Goal: Transaction & Acquisition: Obtain resource

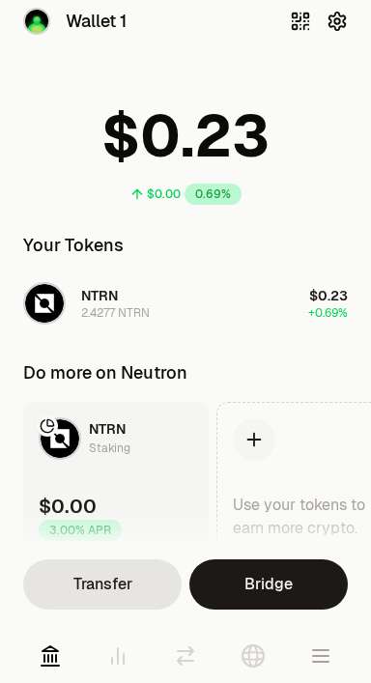
click at [335, 439] on link "Use your tokens to earn more crypto." at bounding box center [309, 479] width 186 height 155
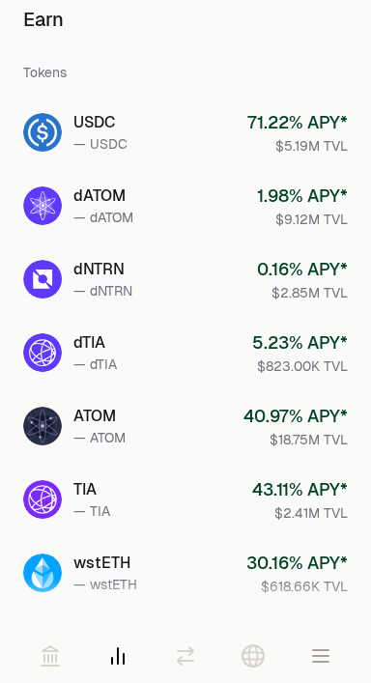
scroll to position [167, 0]
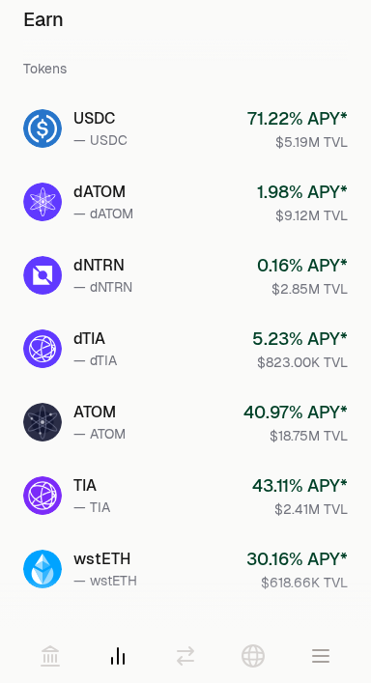
click at [214, 427] on link "ATOM — ATOM 40.97 % APY* $18.75M TVL" at bounding box center [186, 422] width 356 height 70
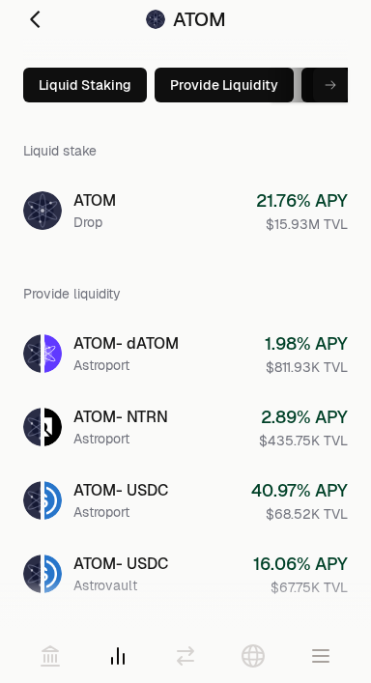
click at [328, 581] on div "$67.75K TVL" at bounding box center [300, 587] width 95 height 19
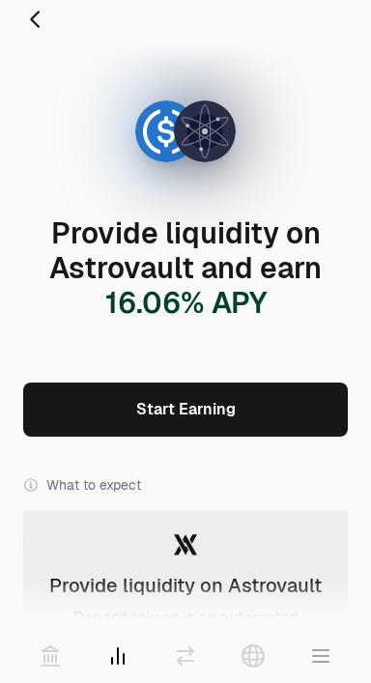
click at [329, 581] on div "Provide liquidity on Astrovault Deposit tokens in an automated market making st…" at bounding box center [185, 628] width 325 height 236
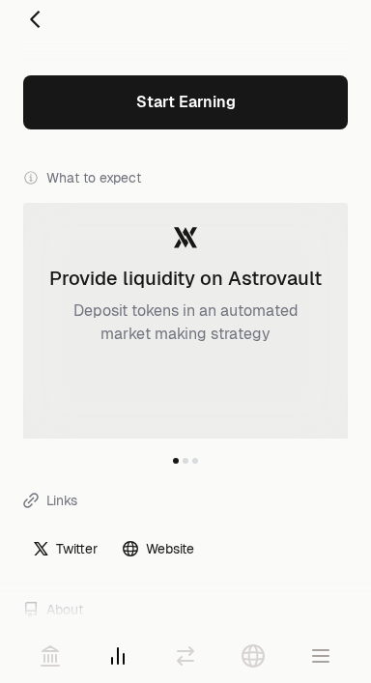
scroll to position [308, 0]
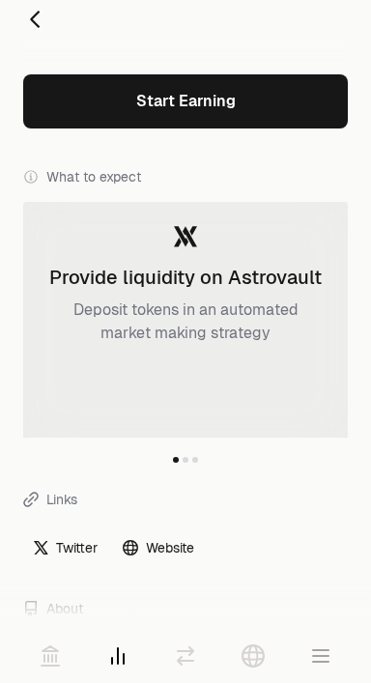
click at [42, 15] on icon at bounding box center [34, 19] width 23 height 23
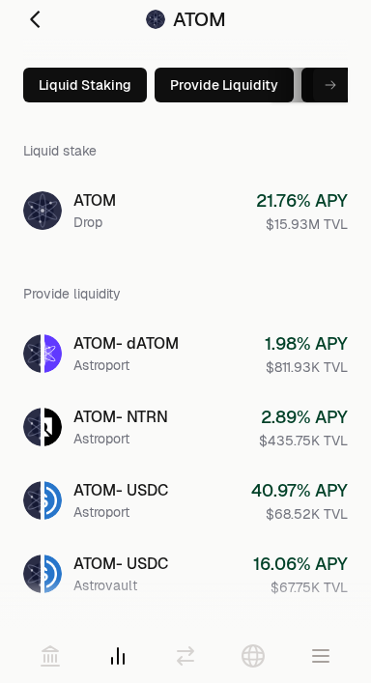
click at [229, 80] on button "Provide Liquidity" at bounding box center [224, 85] width 139 height 35
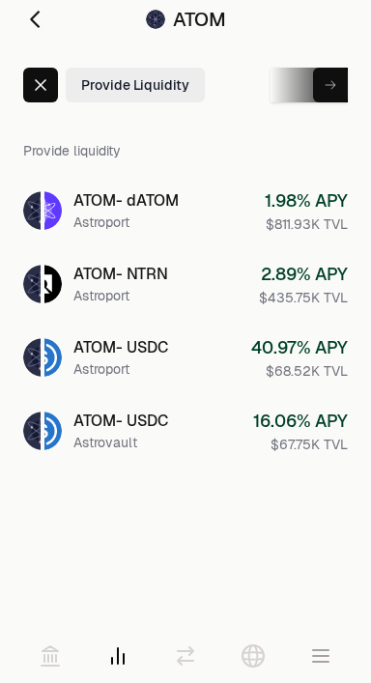
click at [40, 18] on icon at bounding box center [34, 19] width 23 height 23
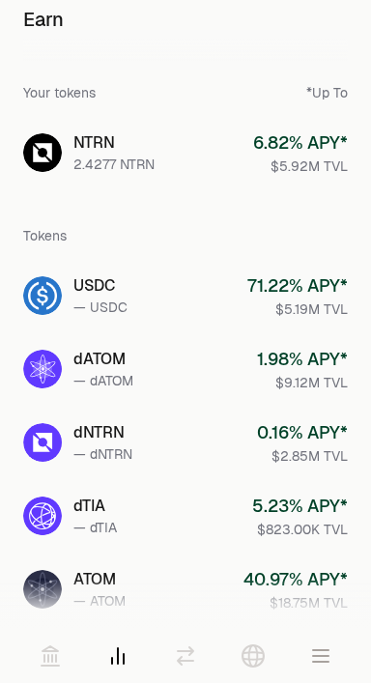
click at [54, 655] on icon at bounding box center [50, 655] width 23 height 23
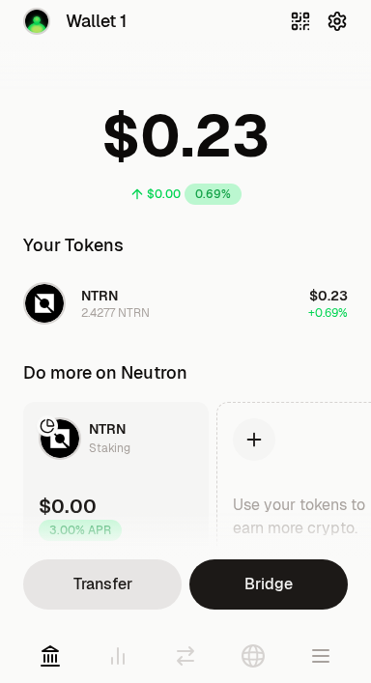
click at [328, 498] on div "Use your tokens to earn more crypto." at bounding box center [309, 517] width 153 height 46
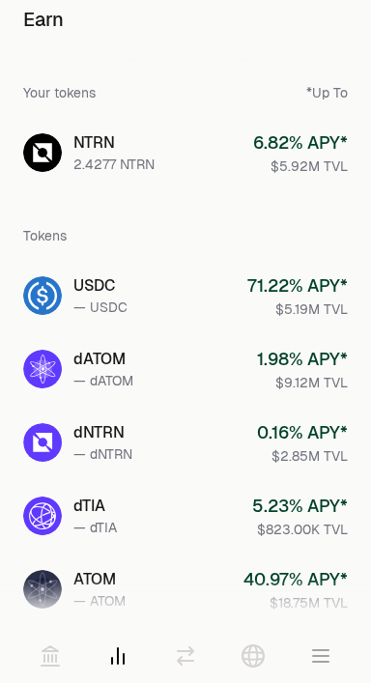
click at [50, 646] on icon at bounding box center [50, 655] width 17 height 19
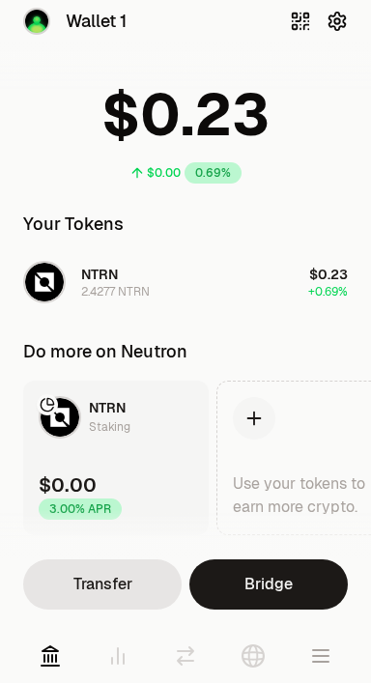
scroll to position [73, 0]
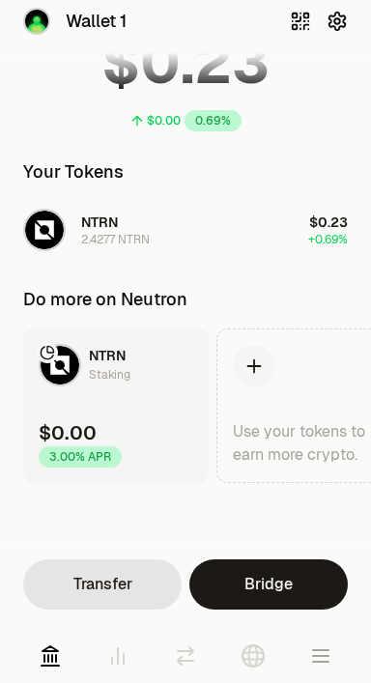
click at [120, 661] on icon at bounding box center [117, 655] width 23 height 23
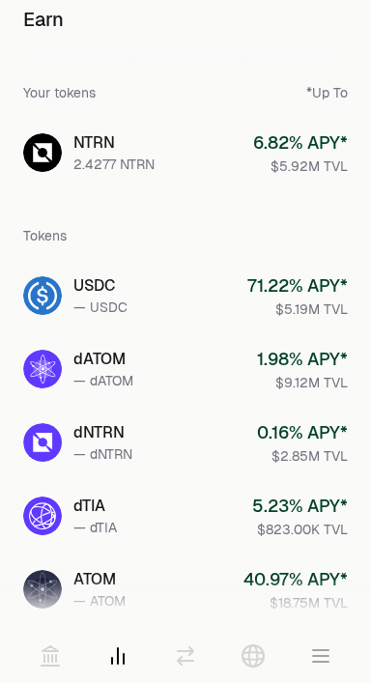
click at [191, 661] on icon at bounding box center [185, 655] width 15 height 17
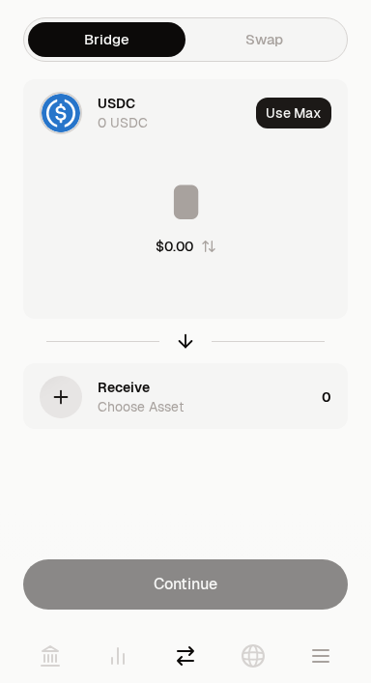
click at [265, 658] on link at bounding box center [253, 656] width 54 height 54
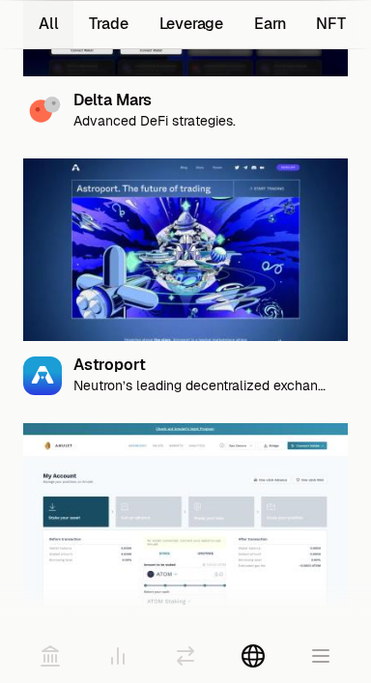
scroll to position [1349, 0]
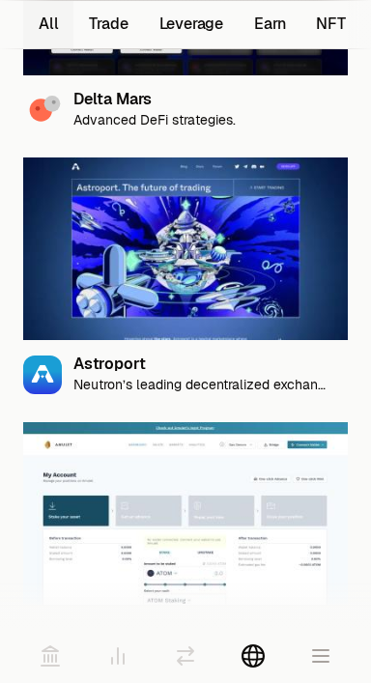
click at [131, 364] on div "Astroport" at bounding box center [202, 365] width 259 height 16
click at [215, 273] on img at bounding box center [185, 248] width 325 height 183
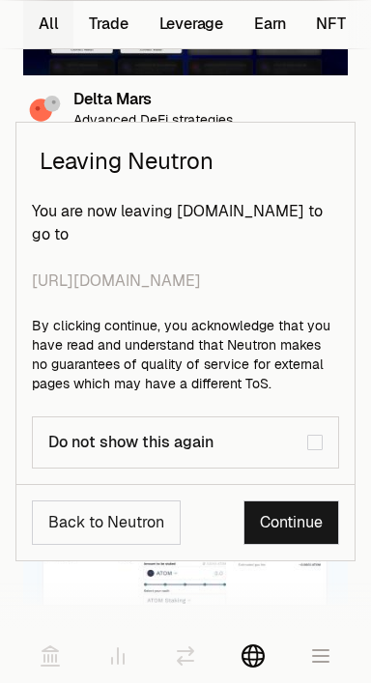
click at [300, 518] on link "Continue" at bounding box center [291, 523] width 96 height 44
